Goal: Transaction & Acquisition: Purchase product/service

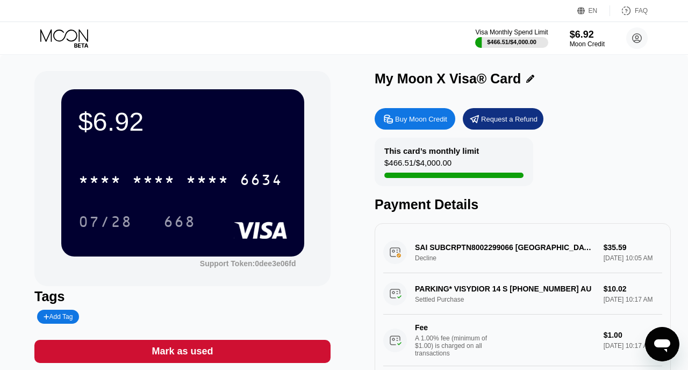
click at [432, 112] on div "Buy Moon Credit" at bounding box center [415, 118] width 81 height 21
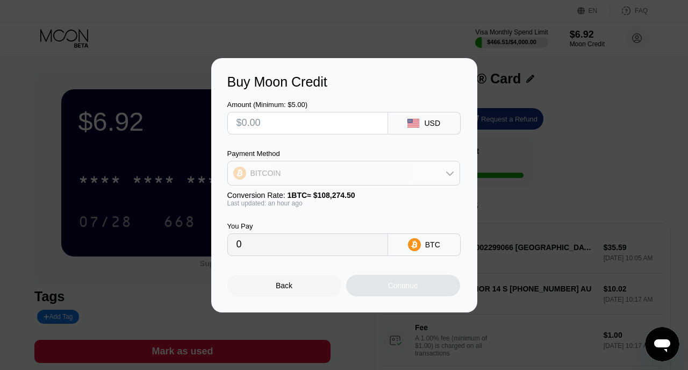
click at [426, 177] on div "BITCOIN" at bounding box center [344, 172] width 232 height 21
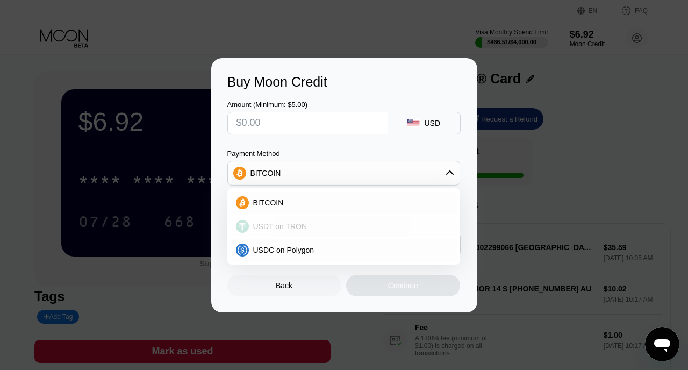
click at [371, 221] on div "USDT on TRON" at bounding box center [344, 226] width 226 height 21
type input "0.00"
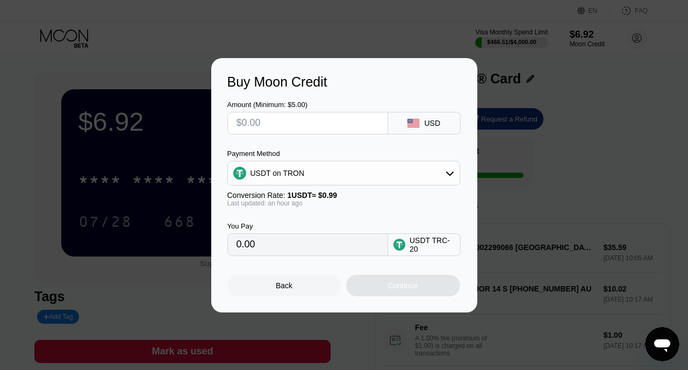
click at [267, 245] on input "0.00" at bounding box center [307, 244] width 142 height 21
click at [240, 118] on input "text" at bounding box center [307, 122] width 142 height 21
type input "$2"
type input "2.02"
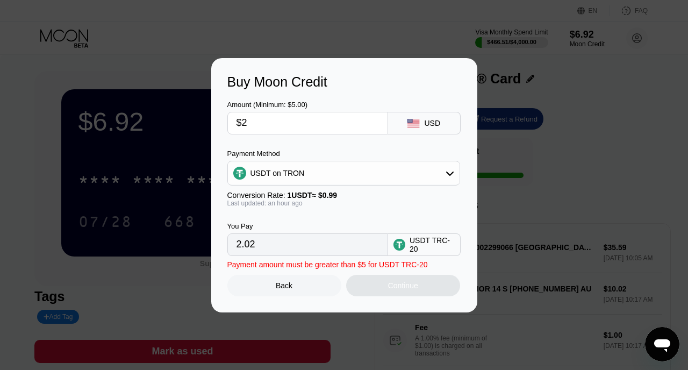
type input "$22"
type input "22.22"
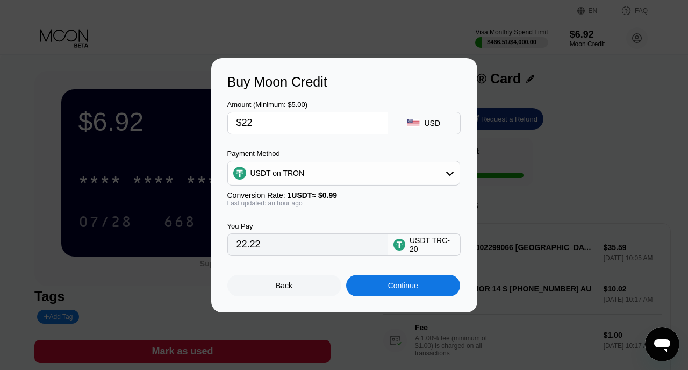
type input "$227"
type input "229.29"
type input "$22"
type input "22.22"
type input "$225"
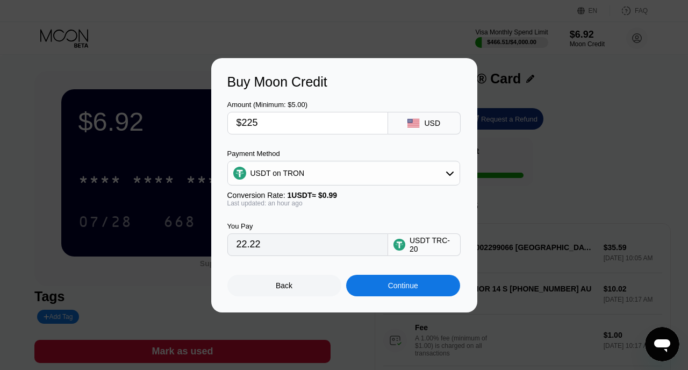
type input "227.27"
type input "$225"
click at [403, 285] on div "Continue" at bounding box center [403, 285] width 30 height 9
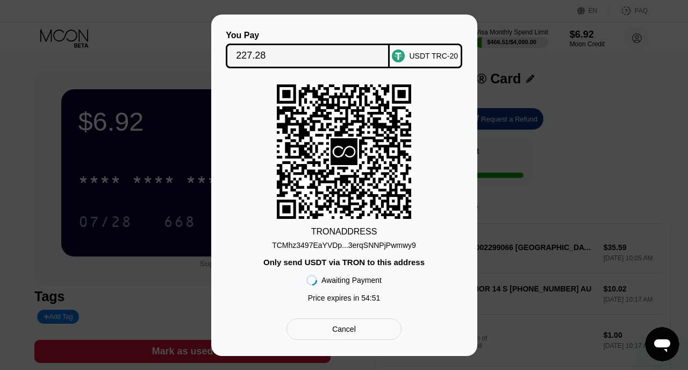
click at [333, 245] on div "TCMhz3497EaYVDp...3erqSNNPjPwmwy9" at bounding box center [344, 245] width 144 height 9
